Goal: Information Seeking & Learning: Learn about a topic

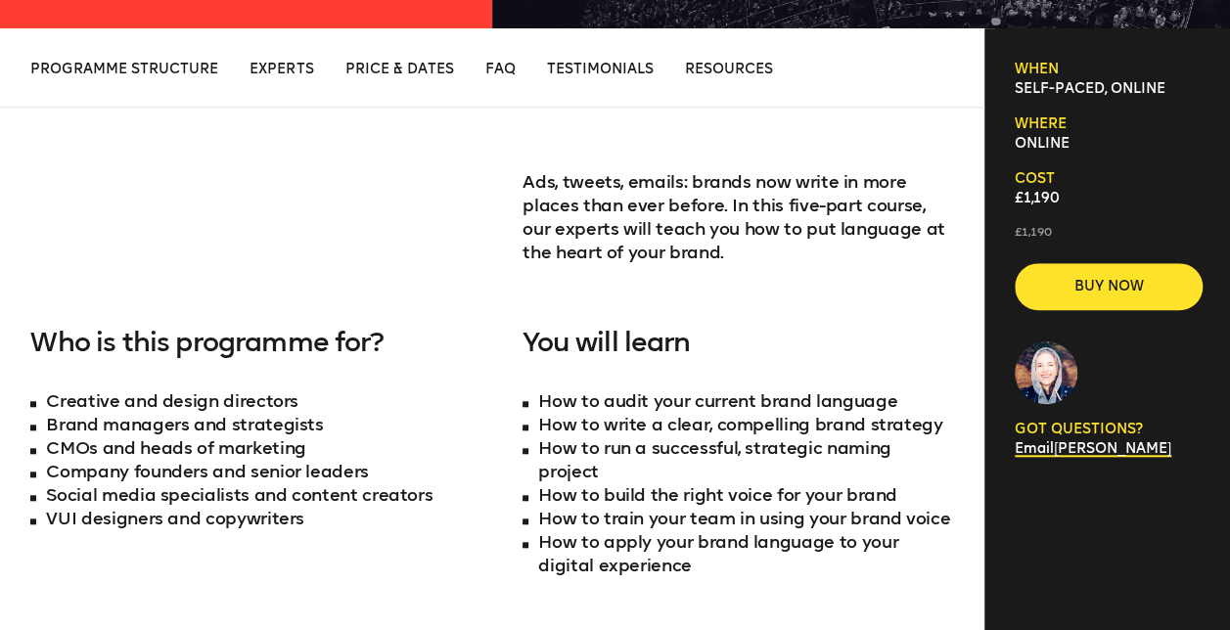
scroll to position [650, 0]
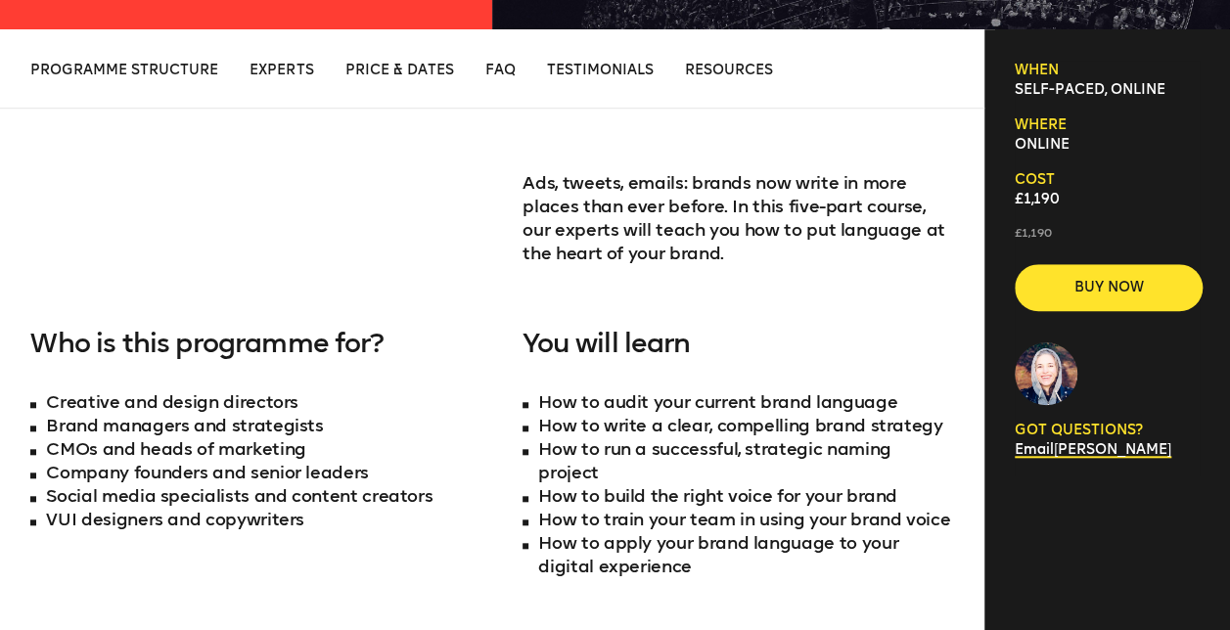
click at [951, 293] on div "Ads, tweets, emails: brands now write in more places than ever before. In this …" at bounding box center [737, 249] width 430 height 157
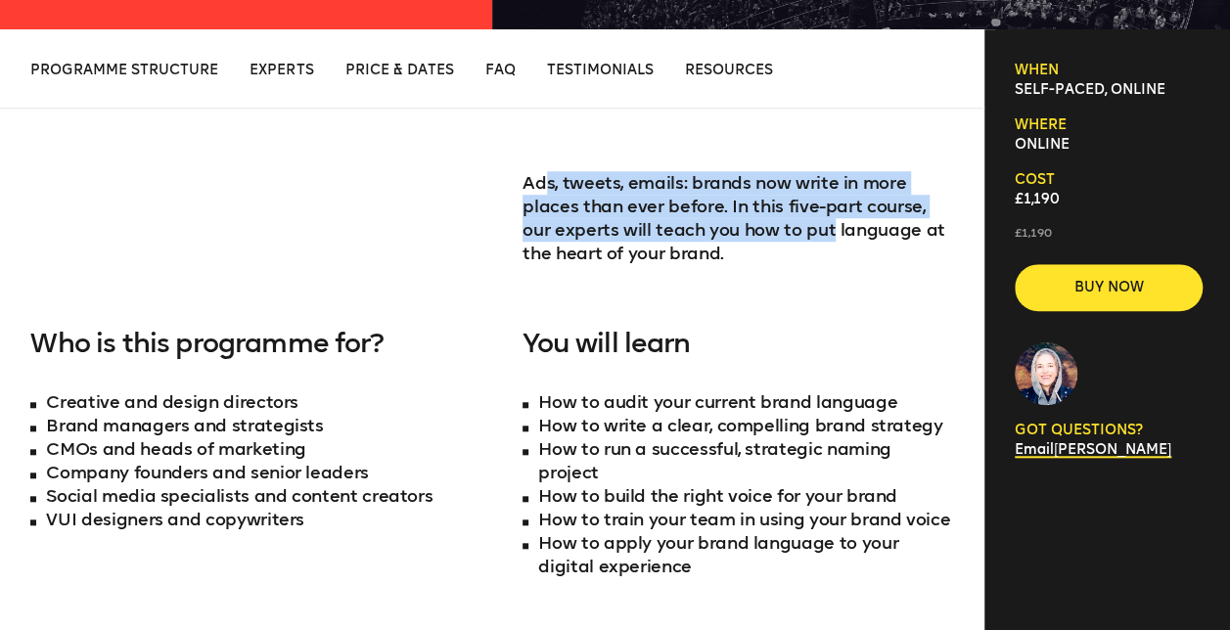
drag, startPoint x: 798, startPoint y: 237, endPoint x: 546, endPoint y: 198, distance: 255.4
click at [546, 198] on p "Ads, tweets, emails: brands now write in more places than ever before. In this …" at bounding box center [737, 218] width 430 height 94
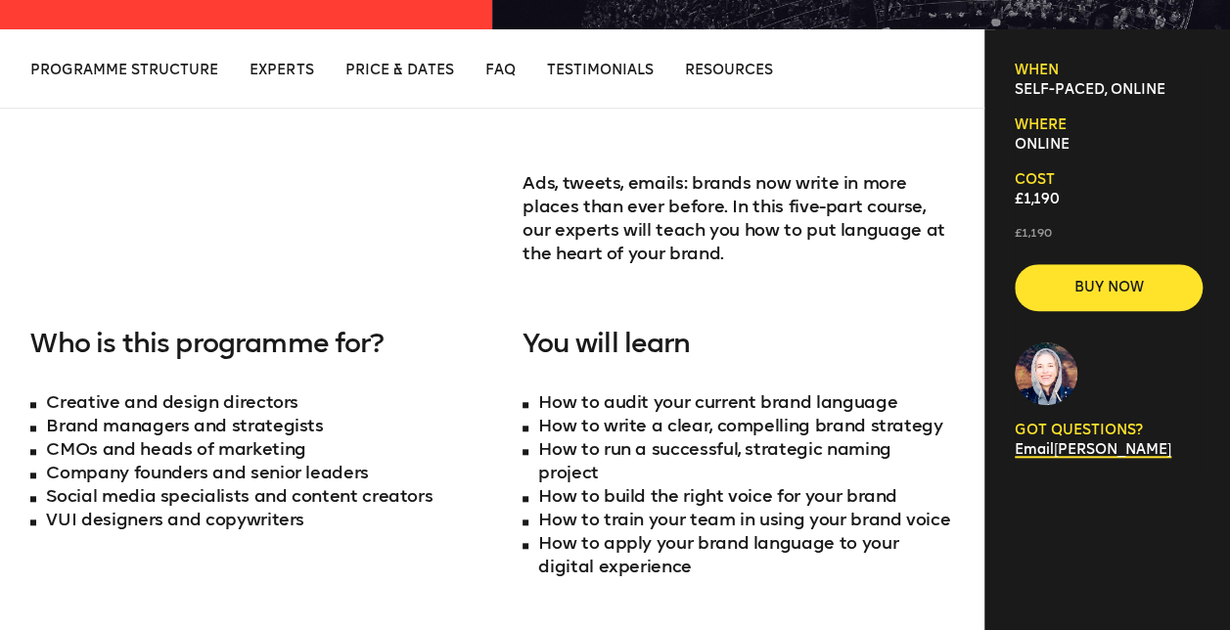
drag, startPoint x: 546, startPoint y: 198, endPoint x: 792, endPoint y: 305, distance: 269.0
click at [792, 305] on div "Ads, tweets, emails: brands now write in more places than ever before. In this …" at bounding box center [737, 249] width 430 height 157
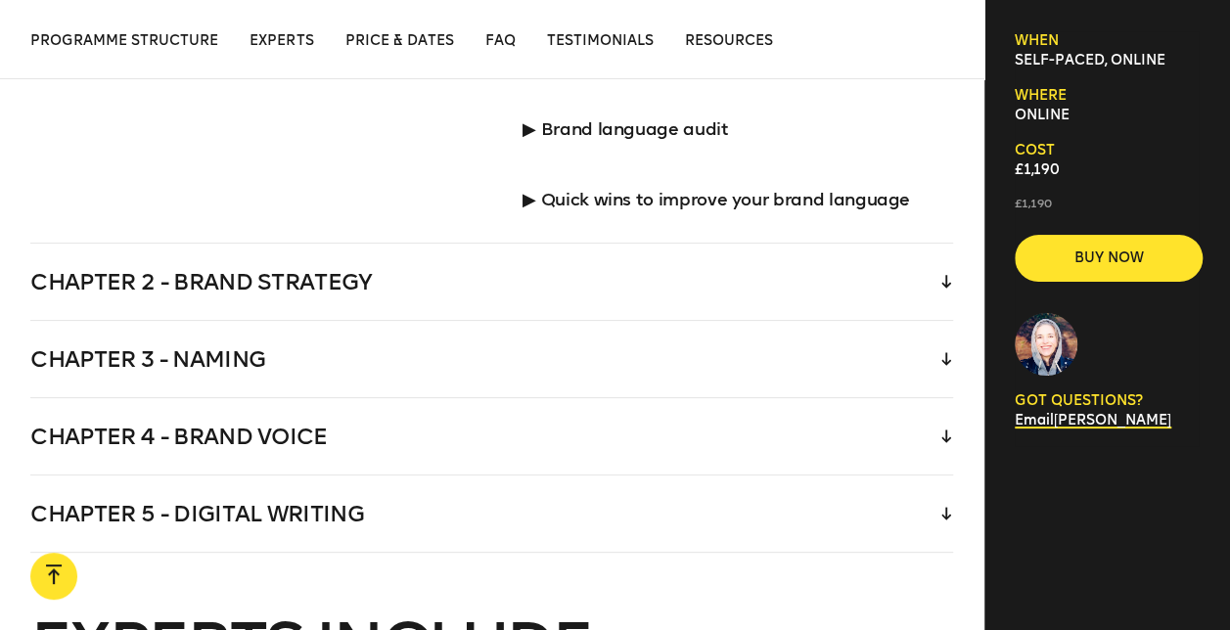
scroll to position [3488, 0]
click at [671, 339] on div "Chapter 3 - Naming" at bounding box center [491, 358] width 923 height 76
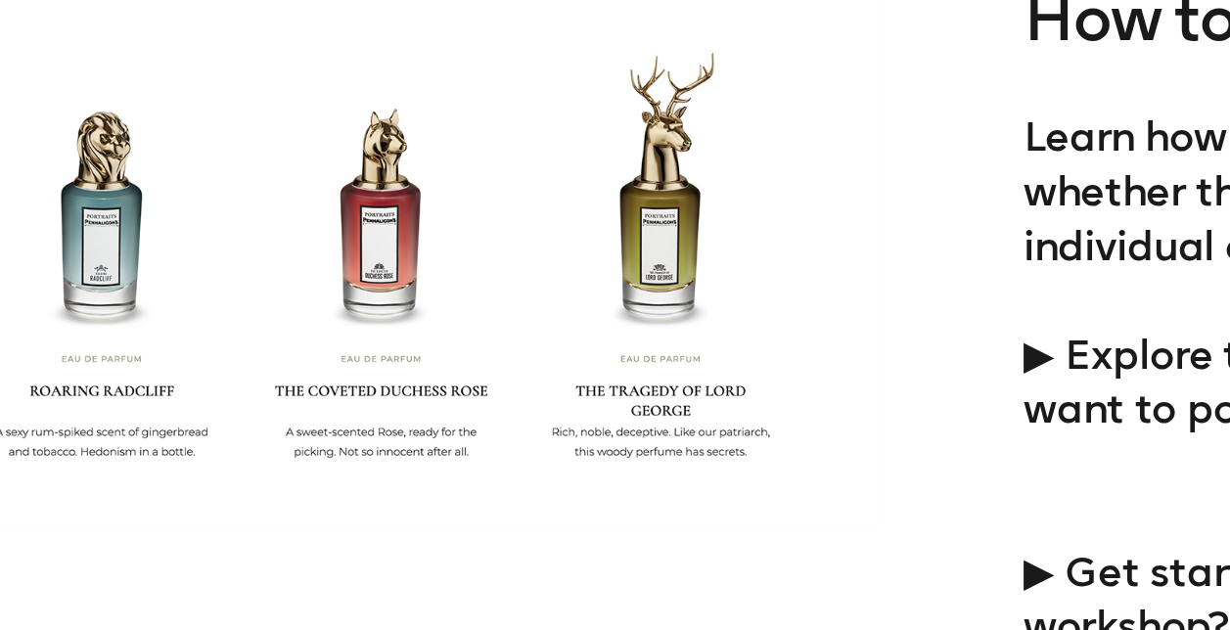
scroll to position [3338, 0]
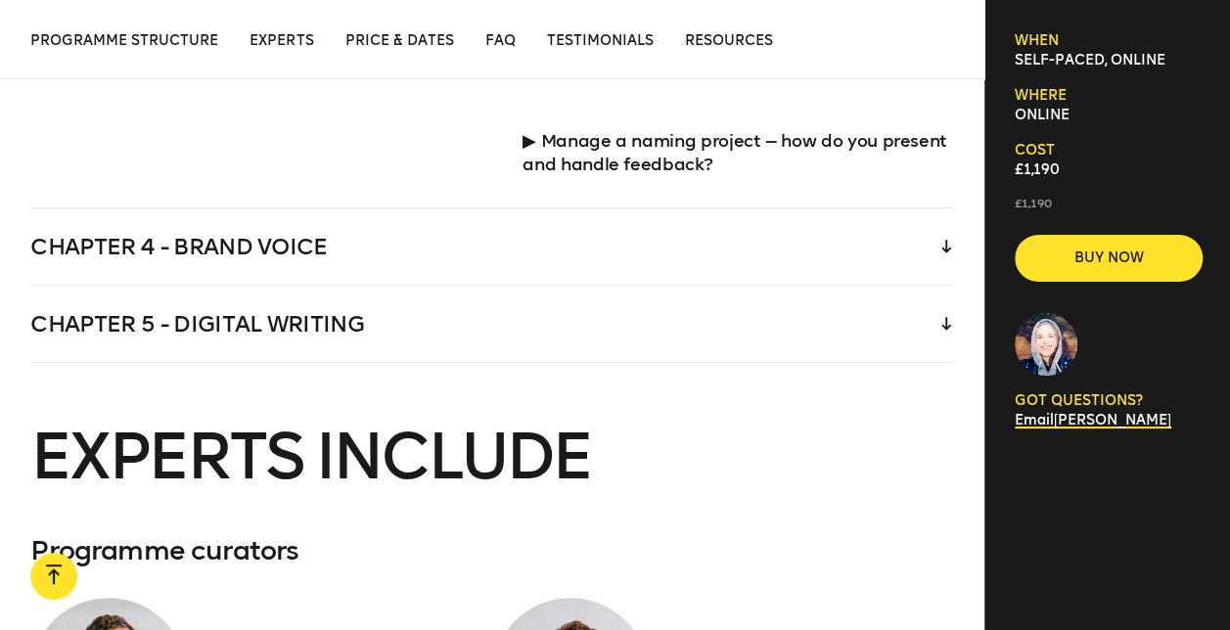
click at [156, 234] on div "Chapter 4 - Brand voice" at bounding box center [491, 246] width 923 height 76
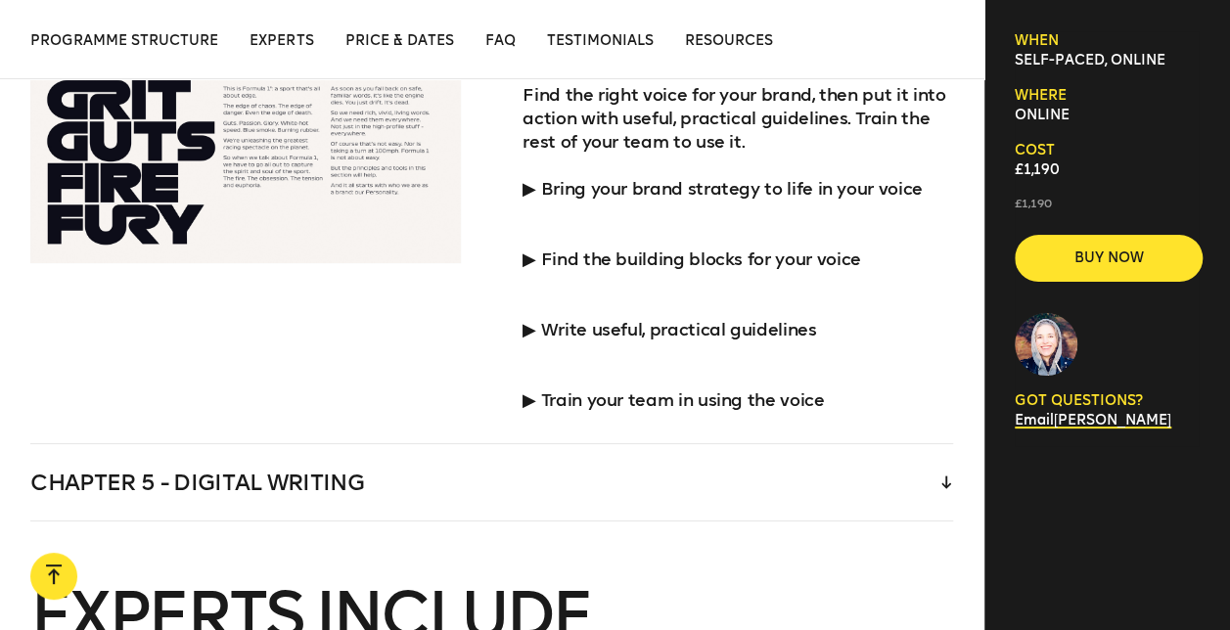
scroll to position [3780, 0]
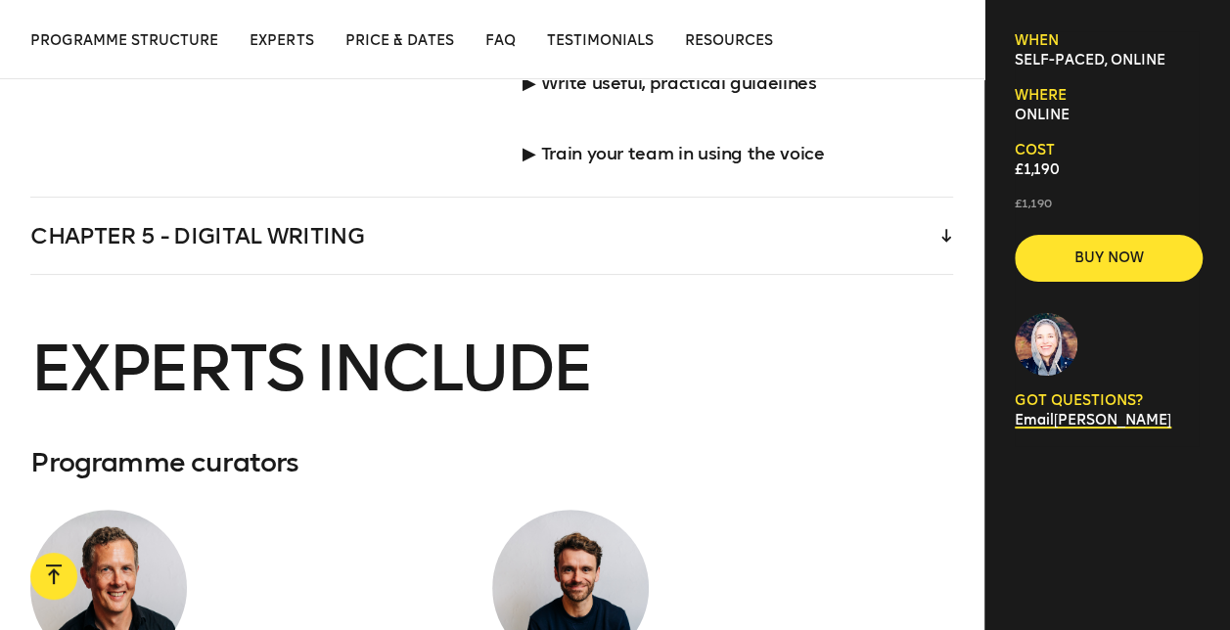
click at [262, 202] on div "Chapter 5 - Digital writing" at bounding box center [491, 236] width 923 height 76
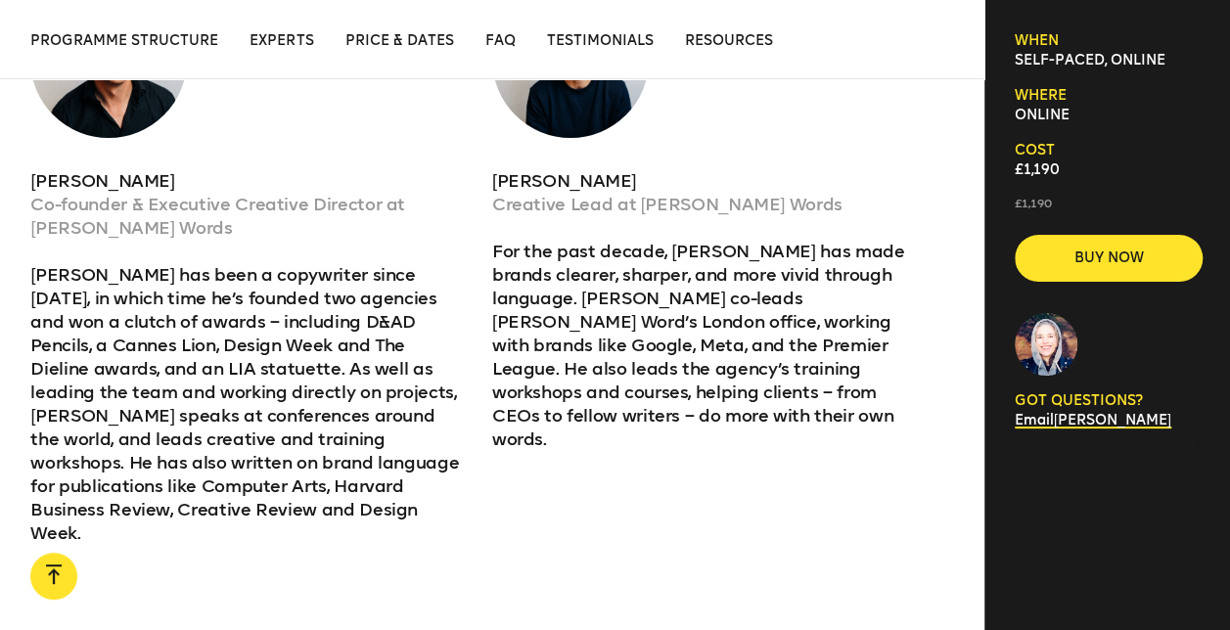
scroll to position [4366, 0]
